Goal: Transaction & Acquisition: Purchase product/service

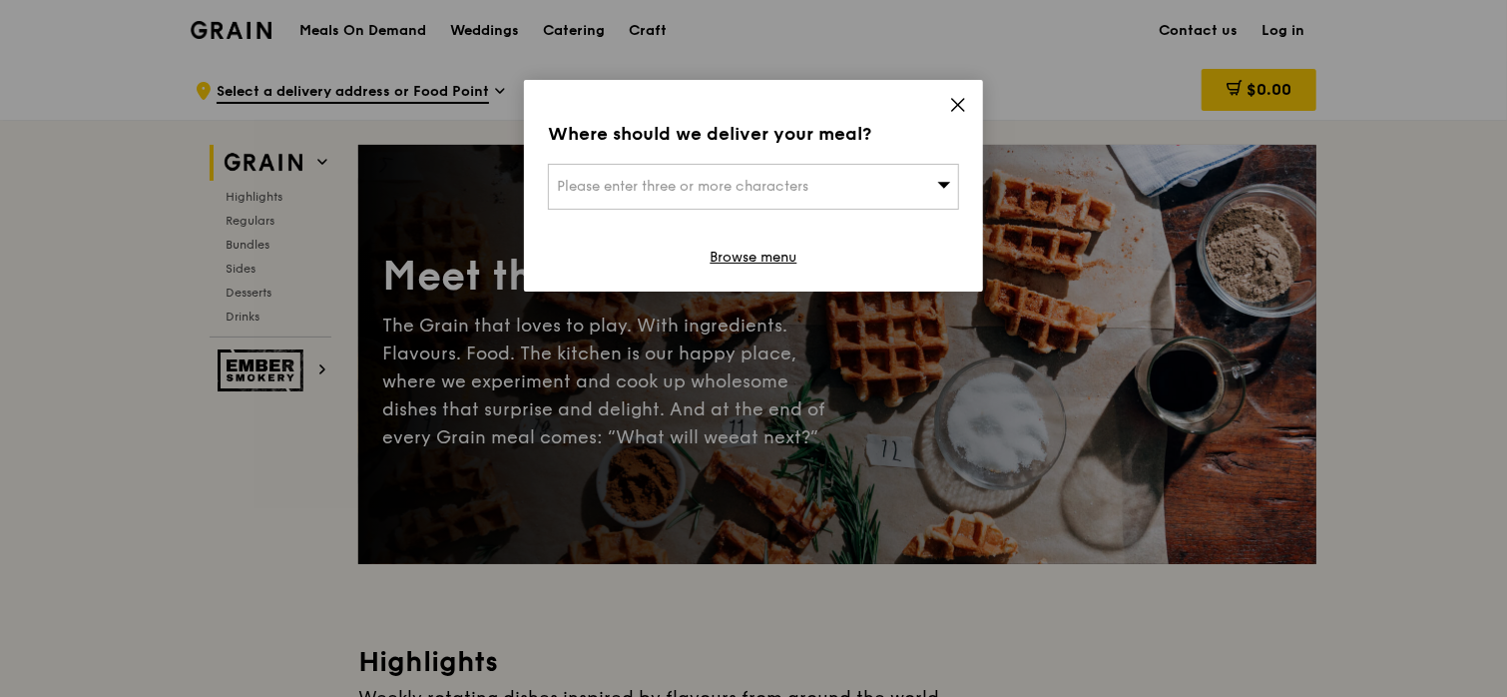
click at [952, 108] on icon at bounding box center [958, 105] width 18 height 18
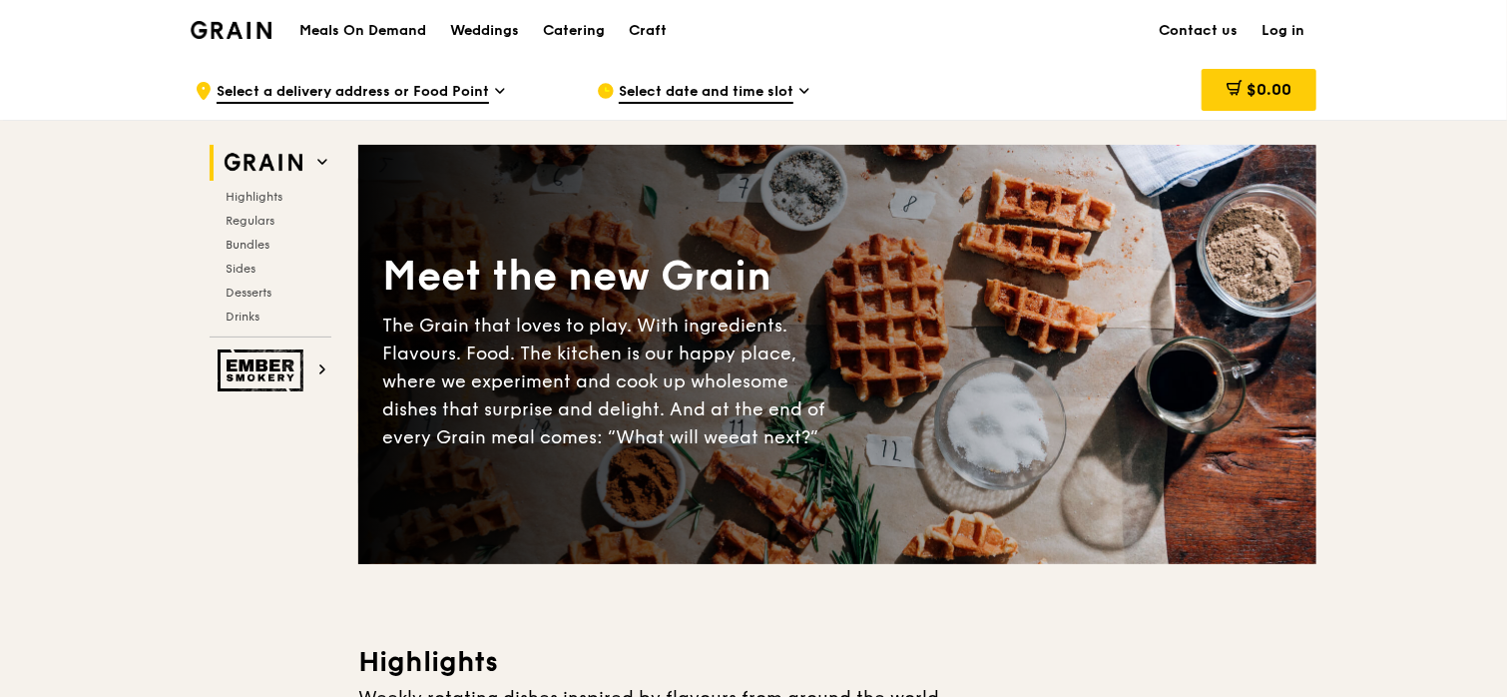
drag, startPoint x: 1506, startPoint y: 34, endPoint x: 1493, endPoint y: 133, distance: 99.7
drag, startPoint x: 1493, startPoint y: 133, endPoint x: 1442, endPoint y: 212, distance: 94.4
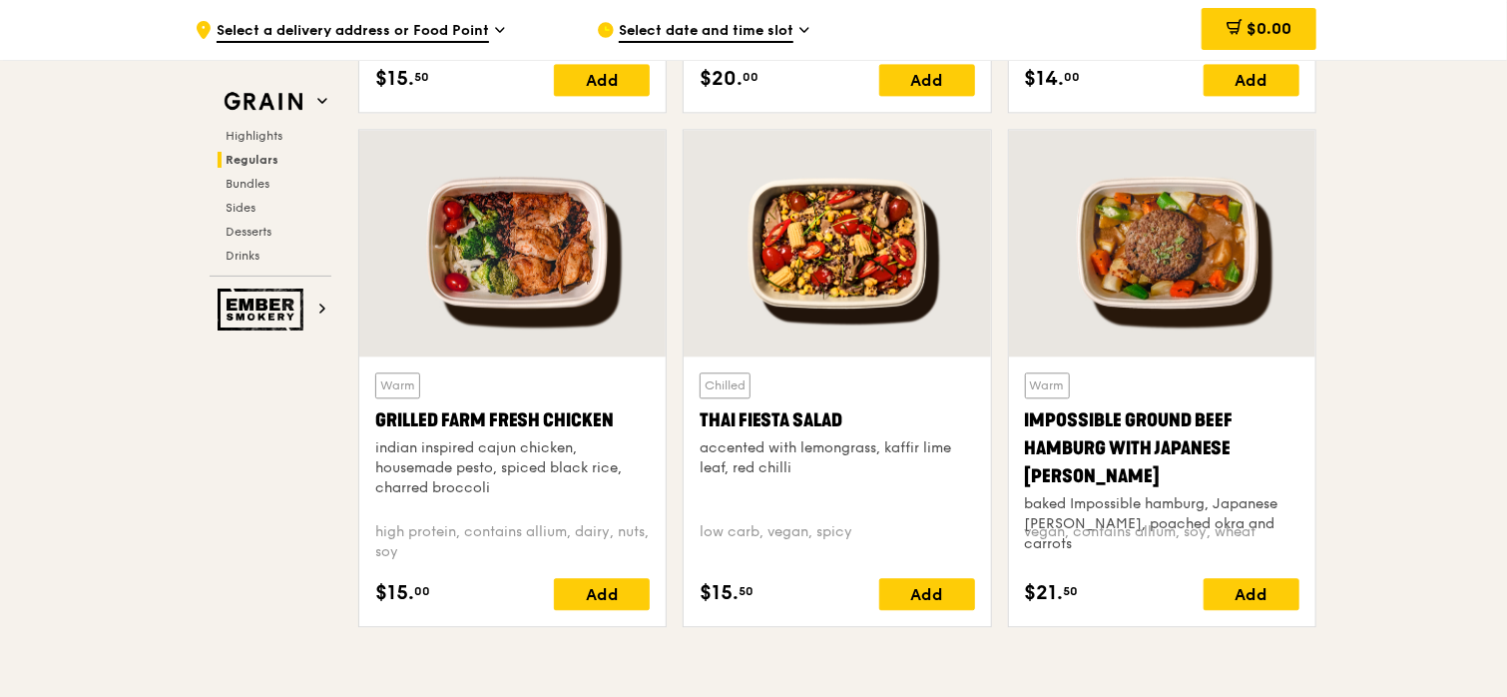
scroll to position [2273, 0]
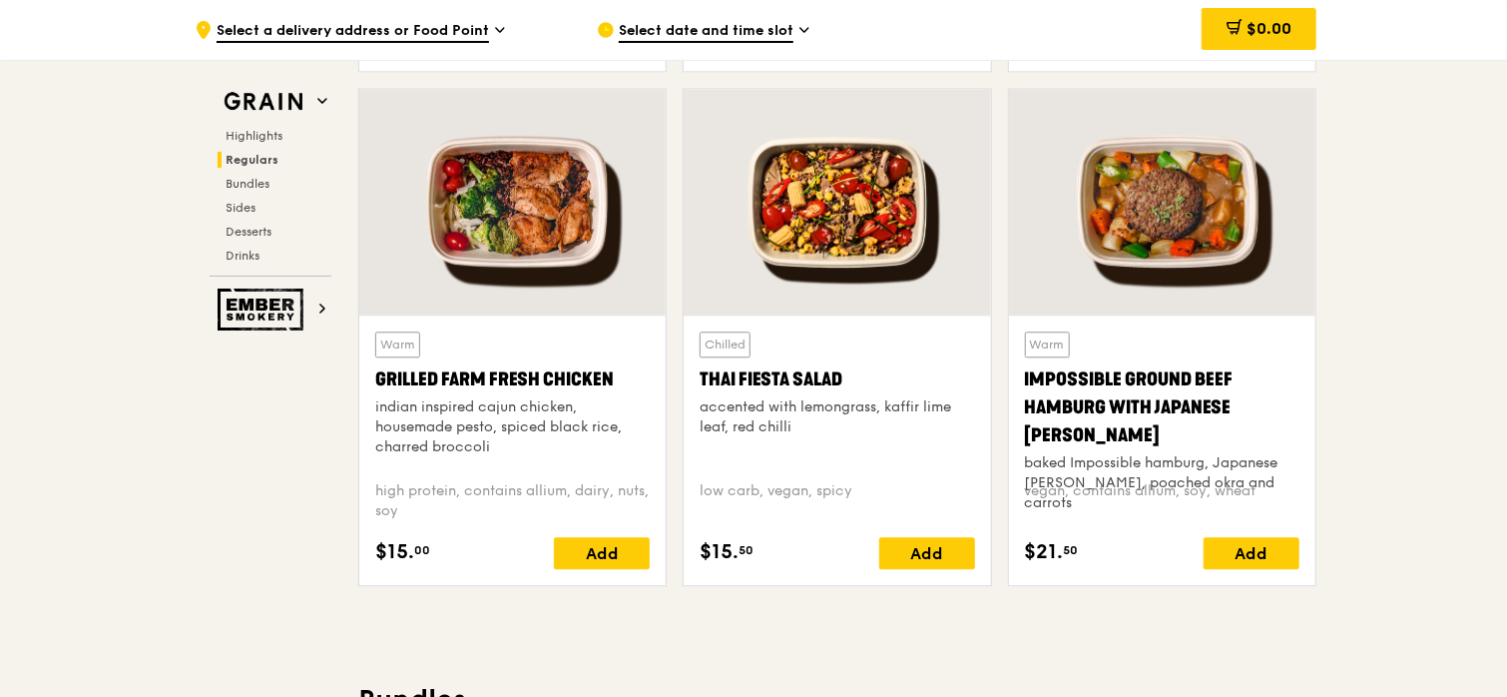
click at [803, 217] on div at bounding box center [837, 202] width 306 height 227
click at [861, 204] on div at bounding box center [837, 202] width 306 height 227
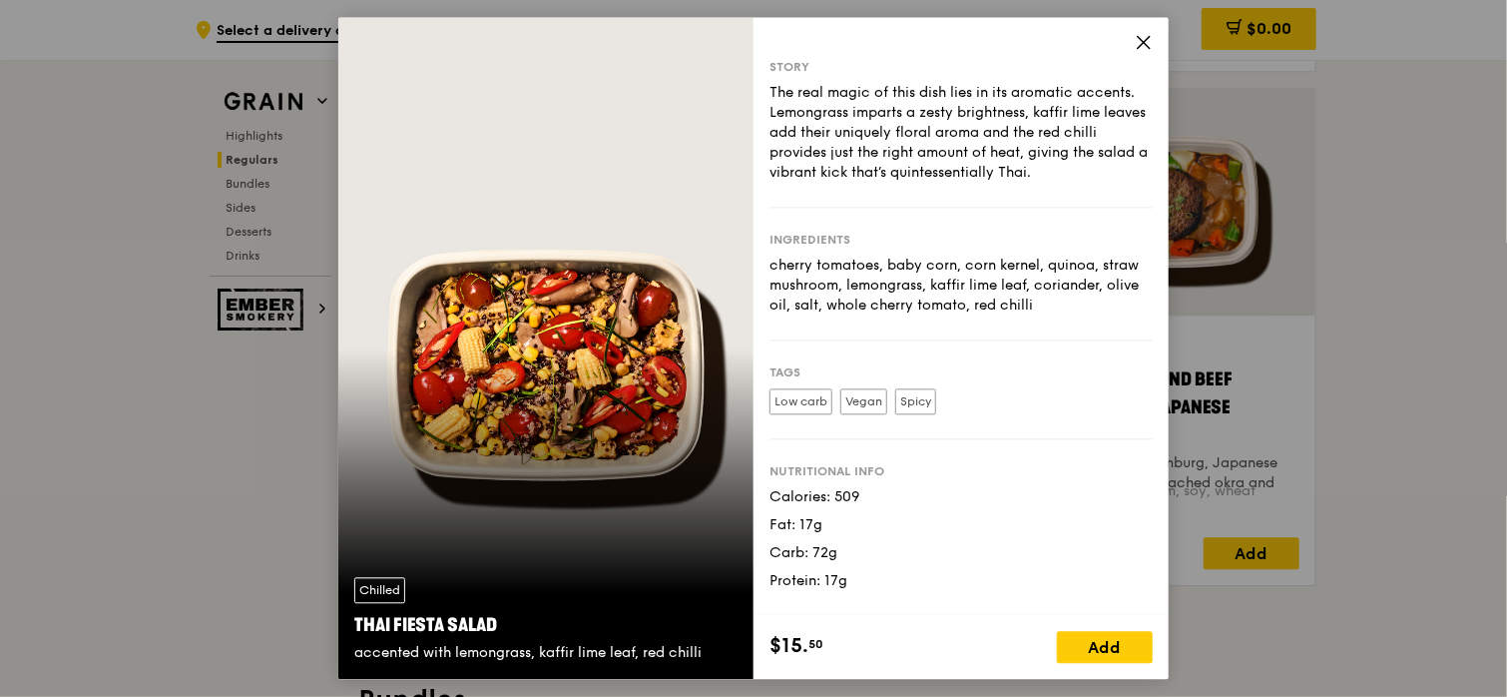
click at [1139, 43] on icon at bounding box center [1144, 42] width 18 height 18
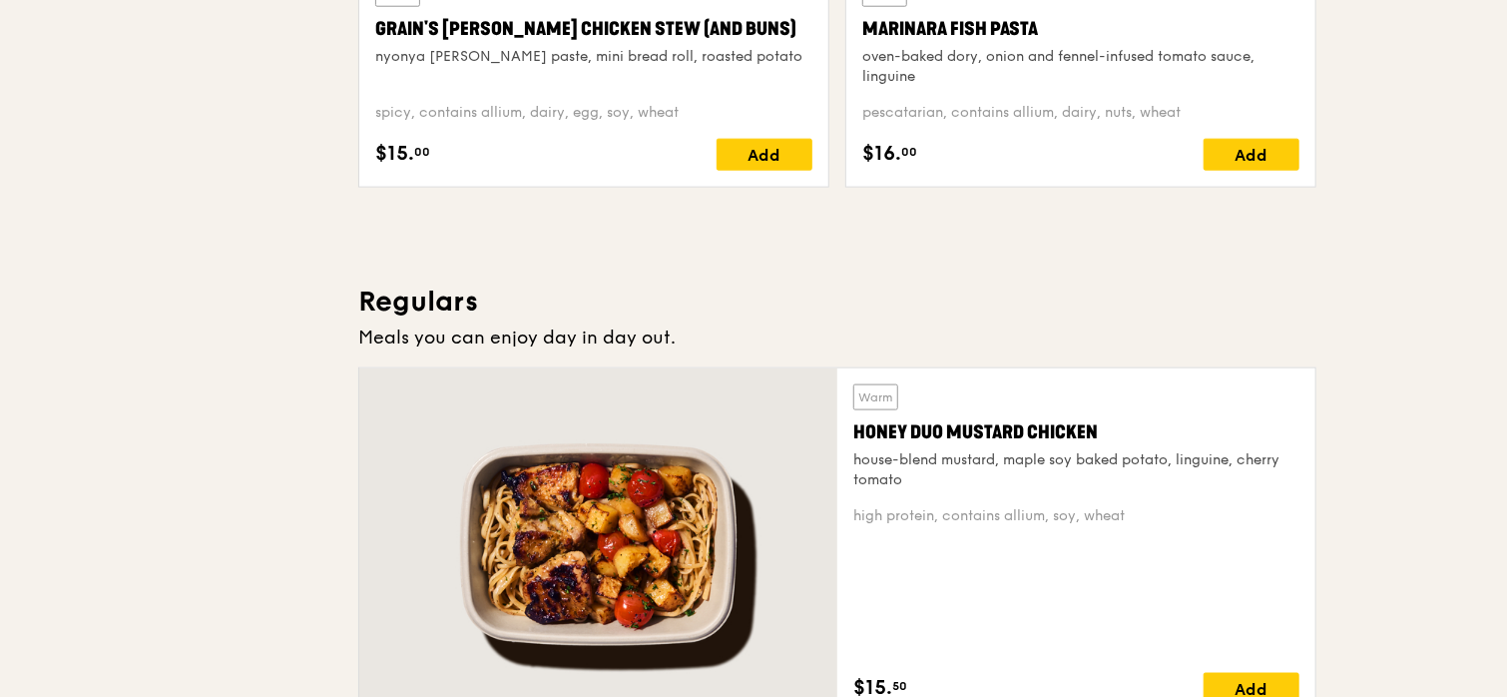
scroll to position [0, 0]
